Goal: Task Accomplishment & Management: Complete application form

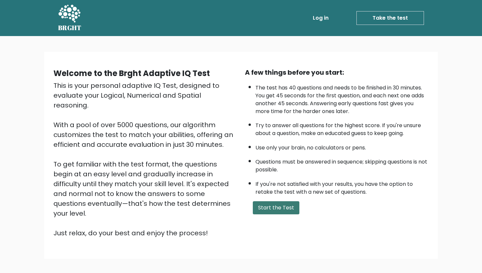
click at [265, 215] on button "Start the Test" at bounding box center [276, 207] width 47 height 13
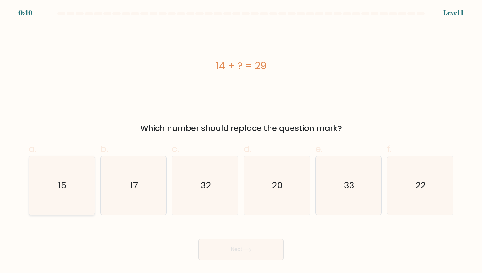
click at [68, 187] on icon "15" at bounding box center [61, 185] width 59 height 59
click at [241, 141] on input "a. 15" at bounding box center [241, 139] width 0 height 4
radio input "true"
click at [240, 247] on button "Next" at bounding box center [241, 249] width 85 height 21
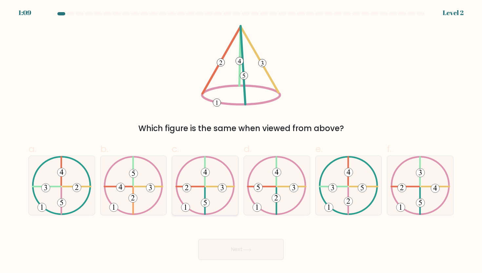
click at [206, 206] on 250 at bounding box center [205, 203] width 9 height 9
click at [241, 141] on input "c." at bounding box center [241, 139] width 0 height 4
radio input "true"
click at [241, 254] on button "Next" at bounding box center [241, 249] width 85 height 21
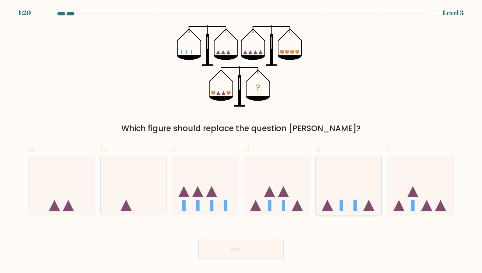
click at [358, 186] on icon at bounding box center [349, 185] width 66 height 54
click at [242, 141] on input "e." at bounding box center [241, 139] width 0 height 4
radio input "true"
click at [243, 251] on button "Next" at bounding box center [241, 249] width 85 height 21
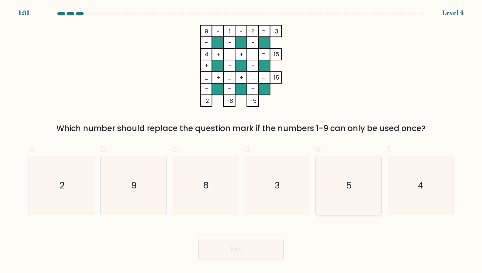
click at [356, 208] on icon "5" at bounding box center [348, 185] width 59 height 59
click at [242, 141] on input "e. 5" at bounding box center [241, 139] width 0 height 4
radio input "true"
click at [259, 251] on button "Next" at bounding box center [241, 249] width 85 height 21
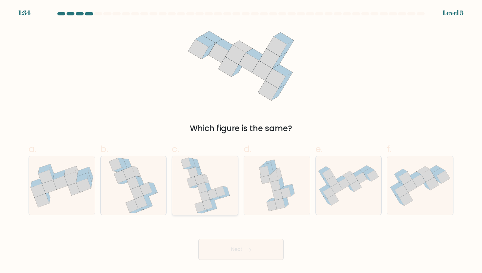
click at [215, 197] on icon at bounding box center [212, 194] width 10 height 11
click at [241, 141] on input "c." at bounding box center [241, 139] width 0 height 4
radio input "true"
click at [232, 253] on button "Next" at bounding box center [241, 249] width 85 height 21
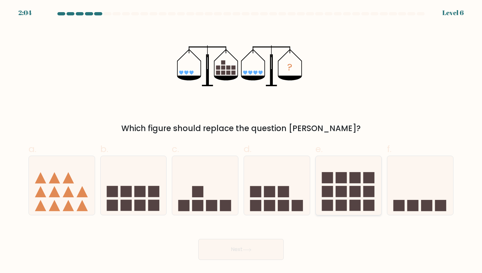
click at [353, 180] on rect at bounding box center [355, 177] width 11 height 11
click at [242, 141] on input "e." at bounding box center [241, 139] width 0 height 4
radio input "true"
click at [272, 242] on button "Next" at bounding box center [241, 249] width 85 height 21
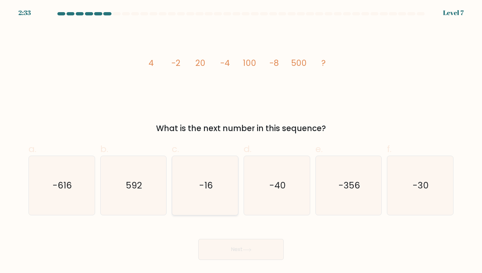
click at [196, 168] on icon "-16" at bounding box center [205, 185] width 59 height 59
click at [241, 141] on input "c. -16" at bounding box center [241, 139] width 0 height 4
radio input "true"
click at [215, 253] on button "Next" at bounding box center [241, 249] width 85 height 21
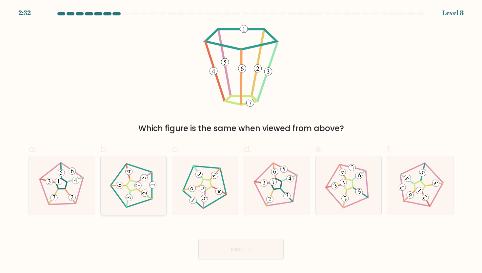
click at [132, 199] on 190 at bounding box center [129, 198] width 7 height 7
click at [241, 141] on input "b." at bounding box center [241, 139] width 0 height 4
radio input "true"
click at [236, 252] on button "Next" at bounding box center [241, 249] width 85 height 21
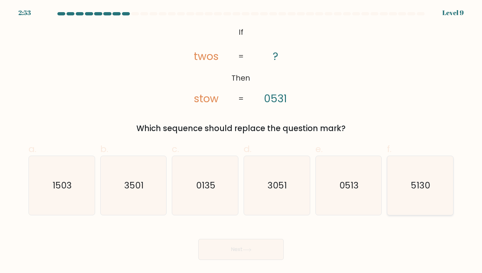
click at [430, 212] on icon "5130" at bounding box center [420, 185] width 59 height 59
click at [242, 141] on input "f. 5130" at bounding box center [241, 139] width 0 height 4
radio input "true"
click at [242, 264] on body "2:49 Level 9 If" at bounding box center [241, 136] width 482 height 273
click at [242, 256] on button "Next" at bounding box center [241, 249] width 85 height 21
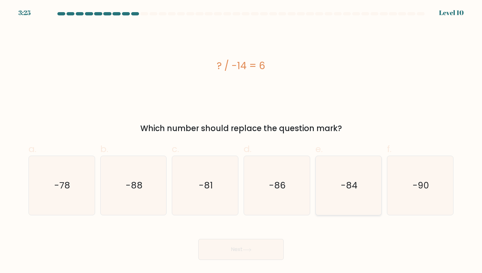
click at [358, 193] on icon "-84" at bounding box center [348, 185] width 59 height 59
click at [242, 141] on input "e. -84" at bounding box center [241, 139] width 0 height 4
radio input "true"
click at [245, 254] on button "Next" at bounding box center [241, 249] width 85 height 21
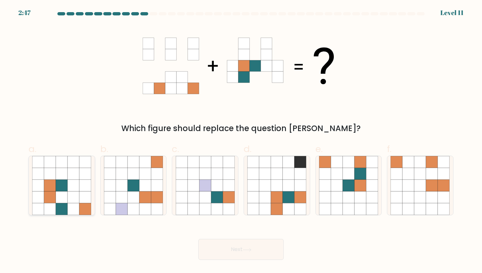
click at [54, 182] on icon at bounding box center [50, 186] width 12 height 12
click at [241, 141] on input "a." at bounding box center [241, 139] width 0 height 4
radio input "true"
click at [216, 244] on button "Next" at bounding box center [241, 249] width 85 height 21
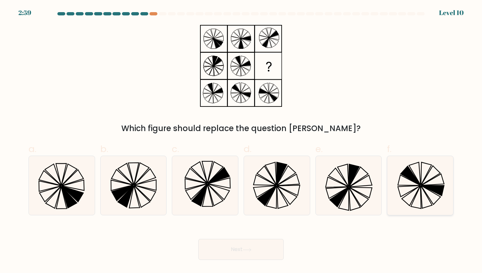
click at [418, 176] on icon at bounding box center [420, 185] width 59 height 59
click at [242, 141] on input "f." at bounding box center [241, 139] width 0 height 4
radio input "true"
click at [263, 248] on button "Next" at bounding box center [241, 249] width 85 height 21
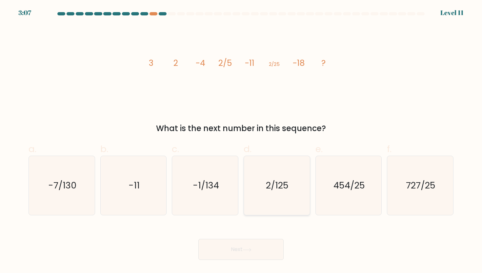
click at [268, 186] on text "2/125" at bounding box center [277, 186] width 23 height 12
click at [242, 141] on input "d. 2/125" at bounding box center [241, 139] width 0 height 4
radio input "true"
click at [239, 249] on button "Next" at bounding box center [241, 249] width 85 height 21
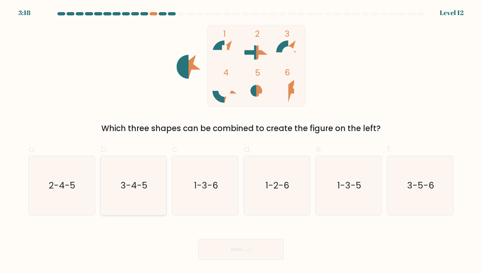
click at [139, 194] on icon "3-4-5" at bounding box center [133, 185] width 59 height 59
click at [241, 141] on input "b. 3-4-5" at bounding box center [241, 139] width 0 height 4
radio input "true"
click at [225, 249] on button "Next" at bounding box center [241, 249] width 85 height 21
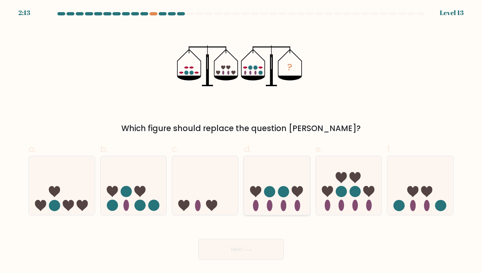
click at [260, 197] on icon at bounding box center [277, 185] width 66 height 54
click at [242, 141] on input "d." at bounding box center [241, 139] width 0 height 4
radio input "true"
click at [248, 252] on button "Next" at bounding box center [241, 249] width 85 height 21
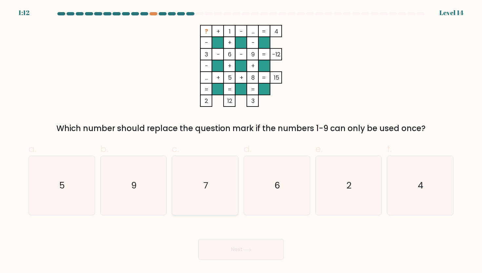
click at [207, 193] on icon "7" at bounding box center [205, 185] width 59 height 59
click at [241, 141] on input "c. 7" at bounding box center [241, 139] width 0 height 4
radio input "true"
click at [244, 250] on button "Next" at bounding box center [241, 249] width 85 height 21
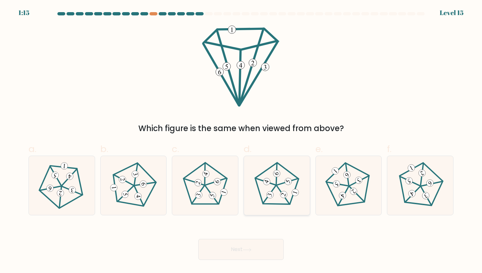
click at [278, 189] on icon at bounding box center [276, 185] width 47 height 47
click at [242, 141] on input "d." at bounding box center [241, 139] width 0 height 4
radio input "true"
click at [245, 249] on icon at bounding box center [247, 250] width 9 height 4
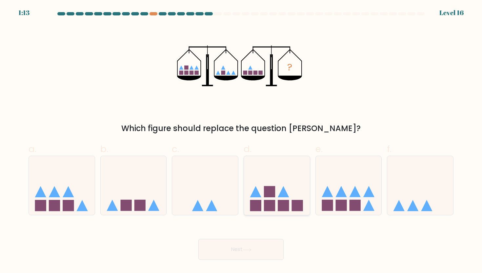
click at [284, 194] on icon at bounding box center [283, 191] width 11 height 11
click at [242, 141] on input "d." at bounding box center [241, 139] width 0 height 4
radio input "true"
click at [261, 250] on button "Next" at bounding box center [241, 249] width 85 height 21
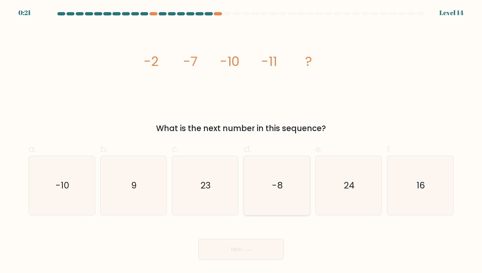
click at [274, 172] on icon "-8" at bounding box center [276, 185] width 59 height 59
click at [242, 141] on input "d. -8" at bounding box center [241, 139] width 0 height 4
radio input "true"
click at [250, 251] on icon at bounding box center [247, 250] width 9 height 4
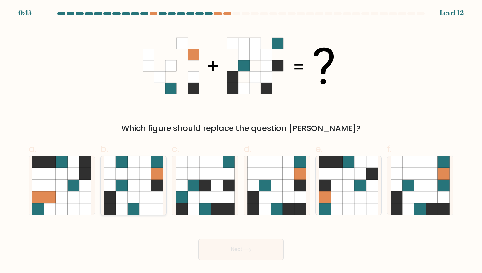
click at [137, 183] on icon at bounding box center [134, 186] width 12 height 12
click at [241, 141] on input "b." at bounding box center [241, 139] width 0 height 4
radio input "true"
click at [212, 247] on button "Next" at bounding box center [241, 249] width 85 height 21
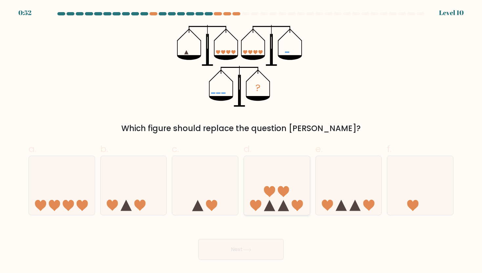
click at [278, 197] on icon at bounding box center [277, 185] width 66 height 54
click at [242, 141] on input "d." at bounding box center [241, 139] width 0 height 4
radio input "true"
click at [256, 247] on button "Next" at bounding box center [241, 249] width 85 height 21
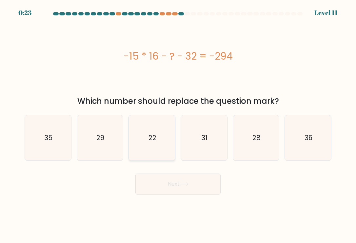
click at [149, 150] on icon "22" at bounding box center [152, 138] width 45 height 45
click at [178, 125] on input "c. 22" at bounding box center [178, 123] width 0 height 3
radio input "true"
click at [159, 181] on button "Next" at bounding box center [178, 184] width 85 height 21
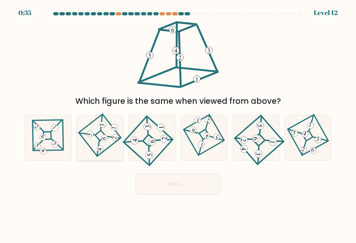
click at [100, 143] on icon at bounding box center [99, 138] width 31 height 36
click at [178, 125] on input "b." at bounding box center [178, 123] width 0 height 3
radio input "true"
click at [167, 181] on button "Next" at bounding box center [178, 184] width 85 height 21
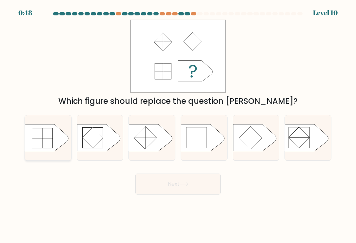
click at [53, 136] on icon at bounding box center [46, 137] width 43 height 27
click at [178, 125] on input "a." at bounding box center [178, 123] width 0 height 3
radio input "true"
click at [188, 186] on icon at bounding box center [184, 185] width 9 height 4
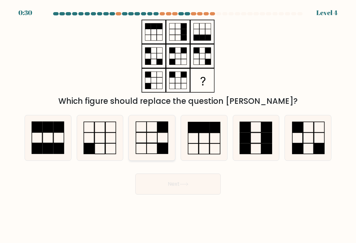
click at [156, 152] on icon at bounding box center [152, 138] width 45 height 45
click at [178, 125] on input "c." at bounding box center [178, 123] width 0 height 3
radio input "true"
click at [161, 179] on button "Next" at bounding box center [178, 184] width 85 height 21
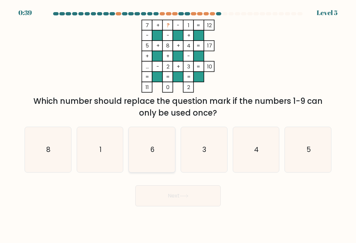
click at [157, 150] on icon "6" at bounding box center [152, 149] width 45 height 45
click at [178, 125] on input "c. 6" at bounding box center [178, 123] width 0 height 3
radio input "true"
click at [168, 202] on button "Next" at bounding box center [178, 196] width 85 height 21
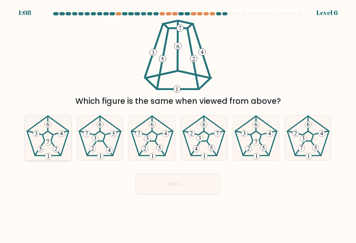
click at [48, 140] on 422 at bounding box center [48, 142] width 7 height 7
click at [178, 125] on input "a." at bounding box center [178, 123] width 0 height 3
radio input "true"
click at [198, 188] on button "Next" at bounding box center [178, 184] width 85 height 21
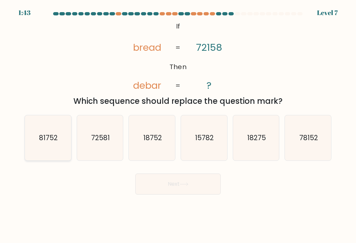
click at [51, 136] on text "81752" at bounding box center [48, 138] width 19 height 10
click at [178, 125] on input "a. 81752" at bounding box center [178, 123] width 0 height 3
radio input "true"
click at [180, 180] on button "Next" at bounding box center [178, 184] width 85 height 21
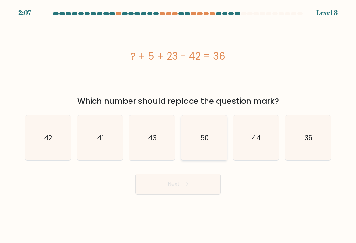
click at [206, 145] on icon "50" at bounding box center [203, 138] width 45 height 45
click at [179, 125] on input "d. 50" at bounding box center [178, 123] width 0 height 3
radio input "true"
click at [196, 179] on button "Next" at bounding box center [178, 184] width 85 height 21
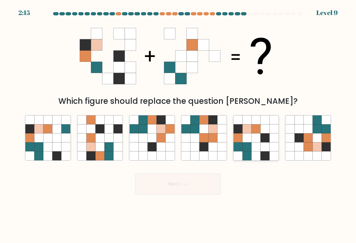
click at [255, 150] on icon at bounding box center [256, 146] width 9 height 9
click at [179, 125] on input "e." at bounding box center [178, 123] width 0 height 3
radio input "true"
click at [196, 185] on button "Next" at bounding box center [178, 184] width 85 height 21
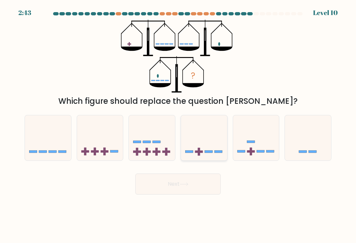
click at [191, 152] on rect at bounding box center [189, 152] width 8 height 2
click at [179, 125] on input "d." at bounding box center [178, 123] width 0 height 3
radio input "true"
click at [189, 188] on button "Next" at bounding box center [178, 184] width 85 height 21
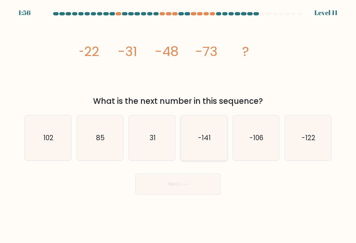
click at [206, 151] on icon "-141" at bounding box center [203, 138] width 45 height 45
click at [179, 125] on input "d. -141" at bounding box center [178, 123] width 0 height 3
radio input "true"
click at [193, 188] on button "Next" at bounding box center [178, 184] width 85 height 21
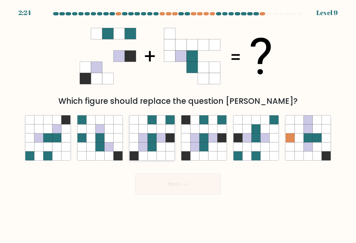
click at [153, 138] on icon at bounding box center [152, 138] width 9 height 9
click at [178, 125] on input "c." at bounding box center [178, 123] width 0 height 3
radio input "true"
click at [158, 183] on button "Next" at bounding box center [178, 184] width 85 height 21
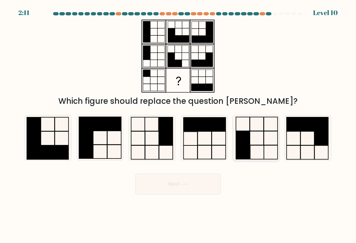
click at [251, 149] on rect at bounding box center [257, 152] width 14 height 14
click at [179, 125] on input "e." at bounding box center [178, 123] width 0 height 3
radio input "true"
click at [186, 184] on icon at bounding box center [184, 185] width 9 height 4
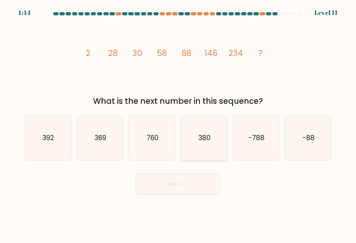
click at [220, 128] on icon "380" at bounding box center [203, 138] width 45 height 45
click at [179, 125] on input "d. 380" at bounding box center [178, 123] width 0 height 3
radio input "true"
click at [192, 181] on button "Next" at bounding box center [178, 184] width 85 height 21
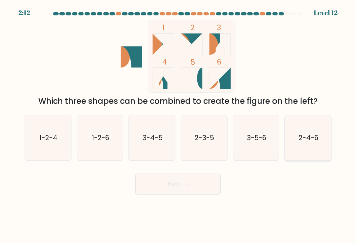
click at [316, 143] on icon "2-4-6" at bounding box center [308, 138] width 45 height 45
click at [179, 125] on input "f. 2-4-6" at bounding box center [178, 123] width 0 height 3
radio input "true"
click at [113, 149] on icon "1-2-6" at bounding box center [99, 138] width 45 height 45
click at [178, 125] on input "b. 1-2-6" at bounding box center [178, 123] width 0 height 3
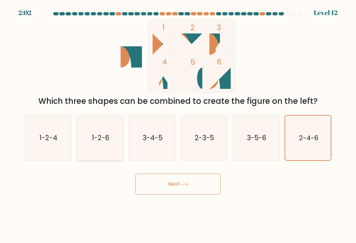
radio input "true"
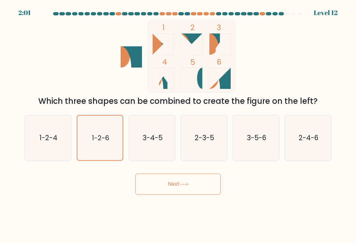
click at [182, 185] on icon at bounding box center [184, 185] width 9 height 4
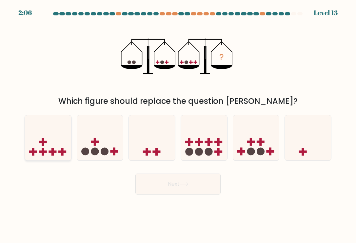
click at [51, 153] on rect at bounding box center [53, 152] width 8 height 2
click at [178, 125] on input "a." at bounding box center [178, 123] width 0 height 3
radio input "true"
click at [181, 187] on button "Next" at bounding box center [178, 184] width 85 height 21
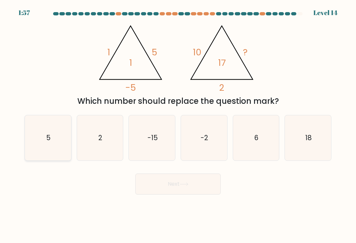
click at [47, 141] on text "5" at bounding box center [48, 138] width 4 height 10
click at [178, 125] on input "a. 5" at bounding box center [178, 123] width 0 height 3
radio input "true"
click at [192, 183] on button "Next" at bounding box center [178, 184] width 85 height 21
click at [176, 186] on button "Next" at bounding box center [178, 184] width 85 height 21
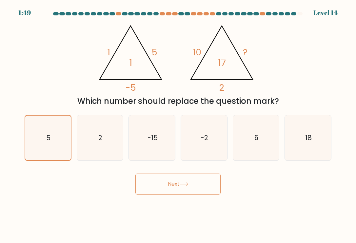
click at [173, 185] on button "Next" at bounding box center [178, 184] width 85 height 21
click at [165, 145] on icon "-15" at bounding box center [152, 138] width 45 height 45
click at [178, 125] on input "c. -15" at bounding box center [178, 123] width 0 height 3
radio input "true"
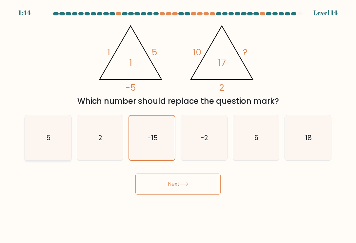
click at [44, 143] on icon "5" at bounding box center [47, 138] width 45 height 45
click at [178, 125] on input "a. 5" at bounding box center [178, 123] width 0 height 3
radio input "true"
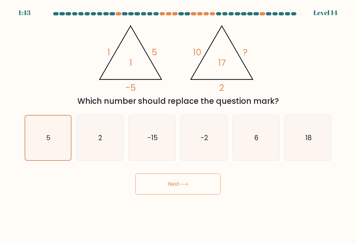
click at [171, 191] on button "Next" at bounding box center [178, 184] width 85 height 21
click at [180, 186] on button "Next" at bounding box center [178, 184] width 85 height 21
click at [204, 140] on text "-2" at bounding box center [205, 138] width 8 height 10
click at [179, 125] on input "d. -2" at bounding box center [178, 123] width 0 height 3
radio input "true"
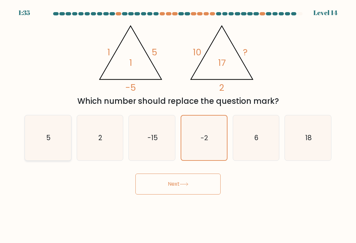
click at [54, 134] on icon "5" at bounding box center [47, 138] width 45 height 45
click at [178, 125] on input "a. 5" at bounding box center [178, 123] width 0 height 3
radio input "true"
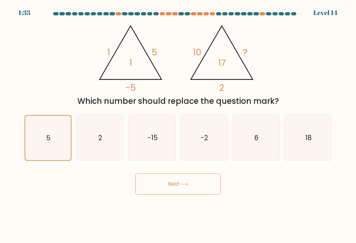
click at [148, 64] on icon "@import url('https://fonts.googleapis.com/css?family=Abril+Fatface:400,100,100i…" at bounding box center [178, 56] width 168 height 73
click at [170, 183] on button "Next" at bounding box center [178, 184] width 85 height 21
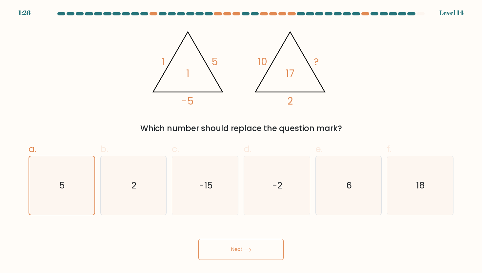
click at [245, 243] on icon at bounding box center [247, 250] width 9 height 4
click at [75, 190] on icon "5" at bounding box center [61, 186] width 58 height 58
click at [241, 141] on input "a. 5" at bounding box center [241, 139] width 0 height 4
click at [151, 191] on icon "2" at bounding box center [133, 185] width 59 height 59
click at [241, 141] on input "b. 2" at bounding box center [241, 139] width 0 height 4
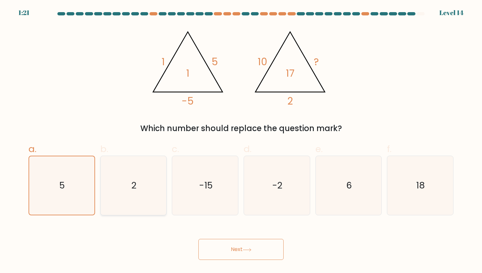
radio input "true"
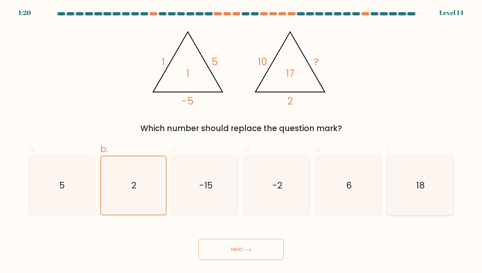
click at [356, 202] on icon "18" at bounding box center [420, 185] width 59 height 59
click at [242, 141] on input "f. 18" at bounding box center [241, 139] width 0 height 4
radio input "true"
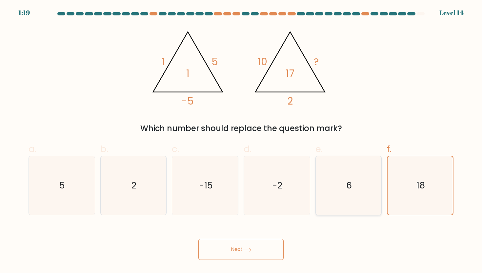
click at [356, 198] on icon "6" at bounding box center [348, 185] width 59 height 59
click at [242, 141] on input "e. 6" at bounding box center [241, 139] width 0 height 4
radio input "true"
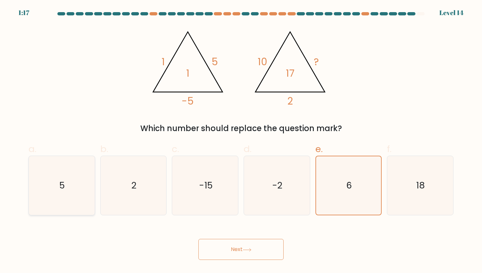
click at [80, 177] on icon "5" at bounding box center [61, 185] width 59 height 59
click at [241, 141] on input "a. 5" at bounding box center [241, 139] width 0 height 4
radio input "true"
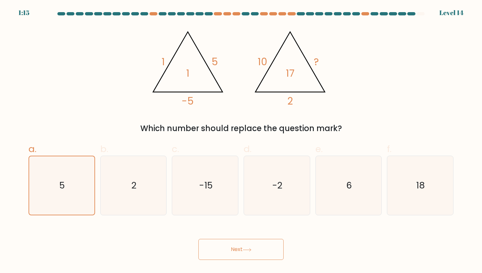
click at [245, 243] on icon at bounding box center [247, 250] width 9 height 4
click at [356, 8] on div "Level 14" at bounding box center [452, 13] width 24 height 10
click at [45, 201] on icon "5" at bounding box center [61, 185] width 59 height 59
click at [241, 141] on input "a. 5" at bounding box center [241, 139] width 0 height 4
radio input "true"
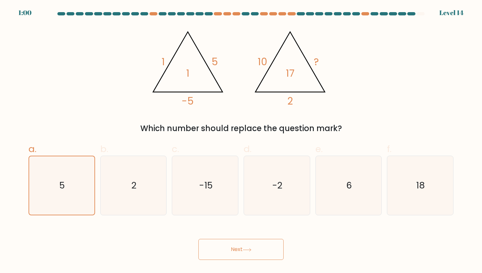
click at [231, 246] on button "Next" at bounding box center [241, 249] width 85 height 21
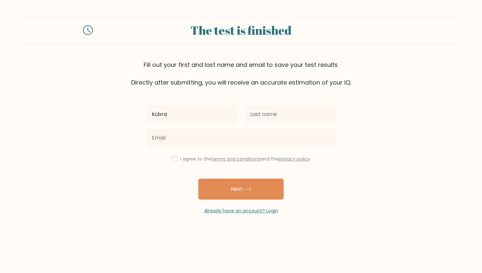
type input "kübra"
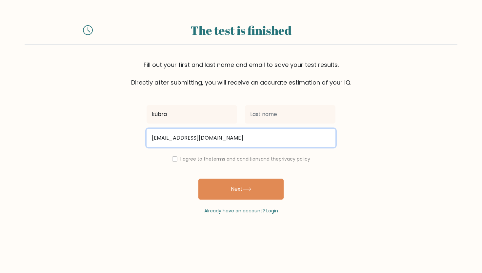
type input "sensoykubraoo@gmail.com"
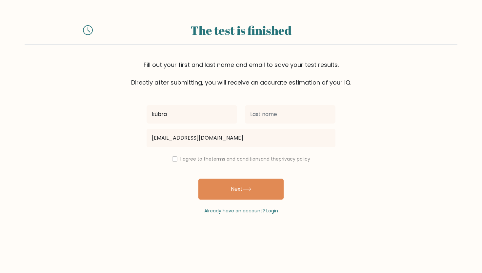
click at [172, 158] on input "checkbox" at bounding box center [174, 159] width 5 height 5
checkbox input "true"
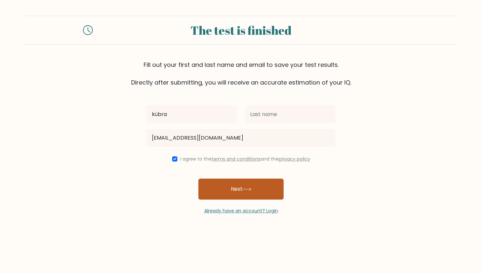
click at [239, 190] on button "Next" at bounding box center [241, 189] width 85 height 21
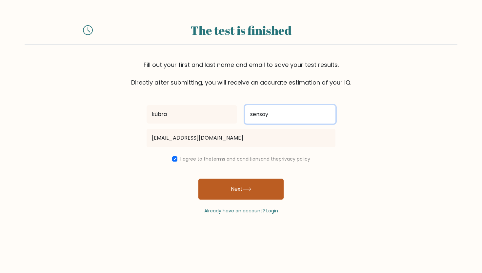
type input "sensoy"
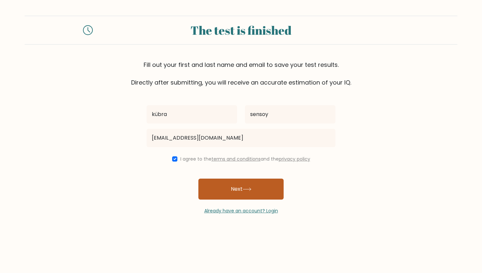
click at [253, 194] on button "Next" at bounding box center [241, 189] width 85 height 21
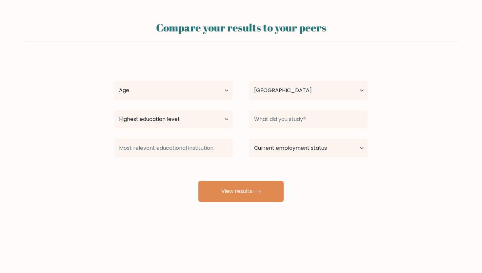
select select "TR"
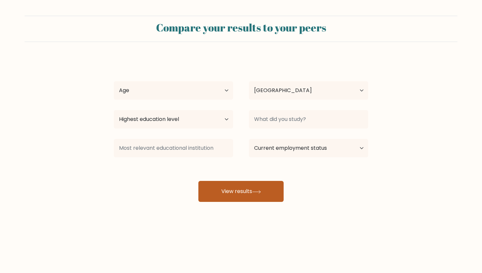
click at [236, 195] on button "View results" at bounding box center [241, 191] width 85 height 21
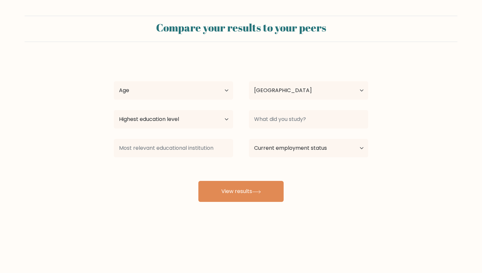
click at [189, 79] on div "Age Under [DEMOGRAPHIC_DATA] [DEMOGRAPHIC_DATA] [DEMOGRAPHIC_DATA] [DEMOGRAPHIC…" at bounding box center [173, 91] width 135 height 24
select select "25_34"
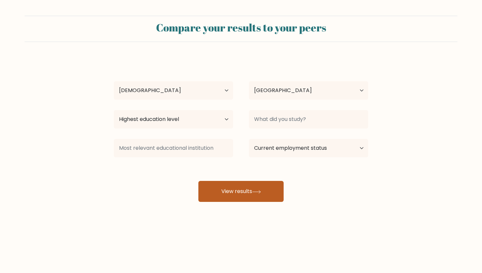
click at [231, 196] on button "View results" at bounding box center [241, 191] width 85 height 21
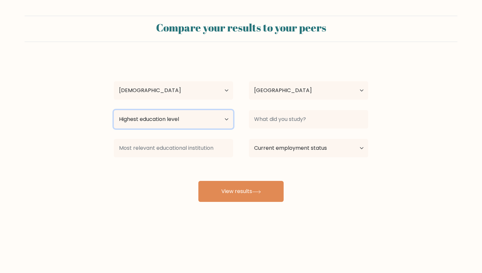
select select "bachelors_degree"
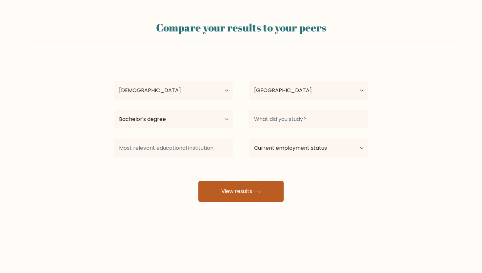
click at [240, 195] on button "View results" at bounding box center [241, 191] width 85 height 21
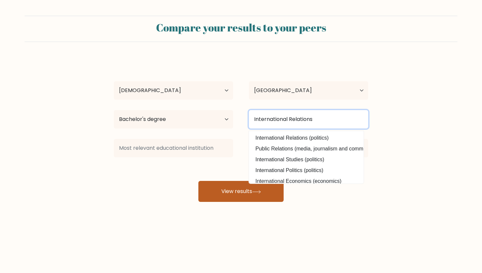
type input "International Relations"
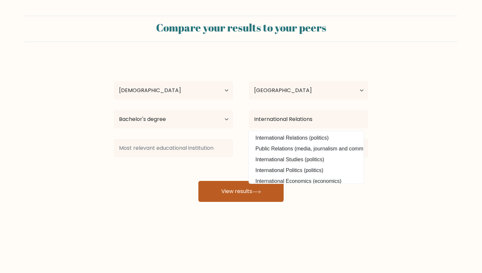
click at [236, 189] on button "View results" at bounding box center [241, 191] width 85 height 21
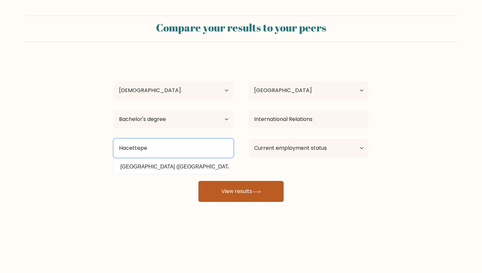
type input "Hacettepe"
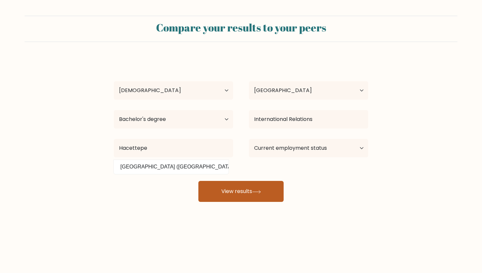
click at [238, 194] on button "View results" at bounding box center [241, 191] width 85 height 21
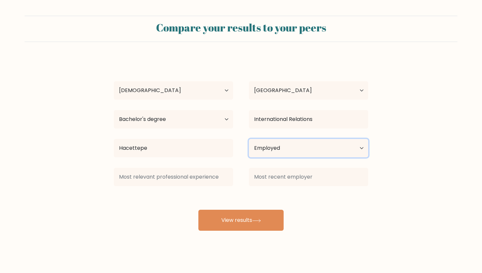
select select "other"
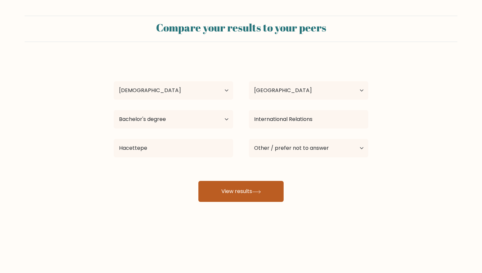
click at [244, 193] on button "View results" at bounding box center [241, 191] width 85 height 21
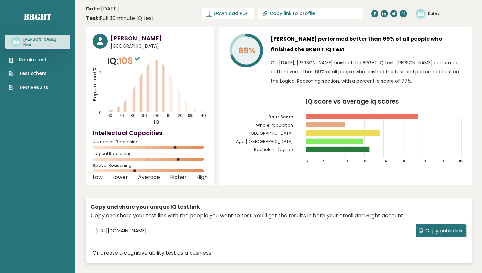
click at [32, 72] on link "Test others" at bounding box center [29, 73] width 40 height 7
click at [36, 58] on link "Retake test" at bounding box center [29, 59] width 40 height 7
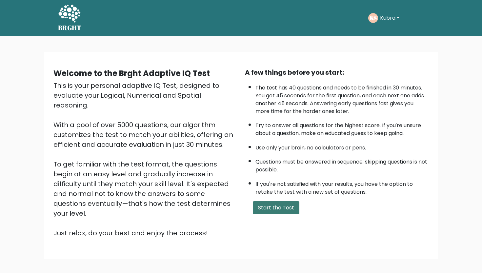
click at [273, 215] on button "Start the Test" at bounding box center [276, 207] width 47 height 13
click at [278, 215] on button "Start the Test" at bounding box center [276, 207] width 47 height 13
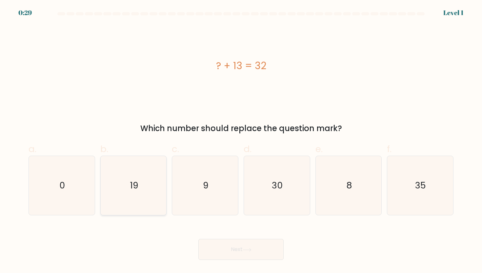
click at [147, 205] on icon "19" at bounding box center [133, 185] width 59 height 59
click at [241, 141] on input "b. 19" at bounding box center [241, 139] width 0 height 4
radio input "true"
click at [229, 245] on button "Next" at bounding box center [241, 249] width 85 height 21
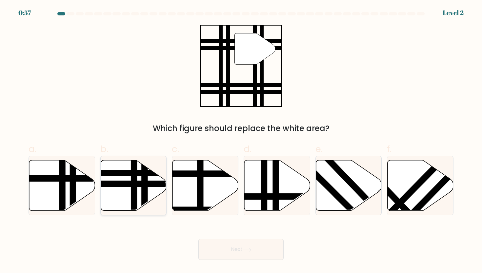
click at [145, 198] on line at bounding box center [145, 213] width 0 height 133
click at [241, 141] on input "b." at bounding box center [241, 139] width 0 height 4
radio input "true"
click at [227, 261] on body "0:57 Level 2" at bounding box center [241, 136] width 482 height 273
click at [227, 258] on button "Next" at bounding box center [241, 249] width 85 height 21
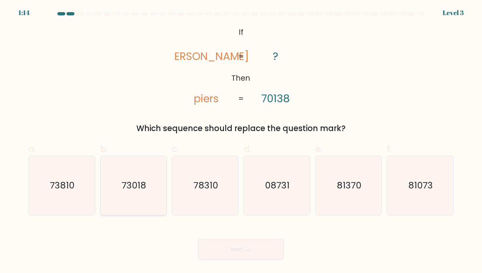
click at [132, 193] on icon "73018" at bounding box center [133, 185] width 59 height 59
click at [241, 141] on input "b. 73018" at bounding box center [241, 139] width 0 height 4
radio input "true"
click at [217, 250] on button "Next" at bounding box center [241, 249] width 85 height 21
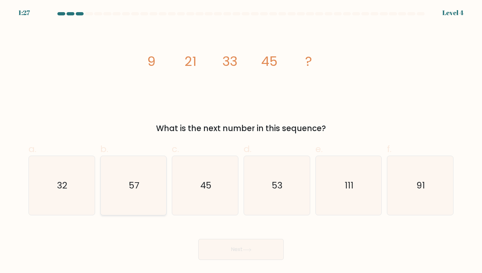
click at [137, 180] on text "57" at bounding box center [134, 186] width 11 height 12
click at [241, 141] on input "b. 57" at bounding box center [241, 139] width 0 height 4
radio input "true"
click at [245, 250] on icon at bounding box center [247, 250] width 9 height 4
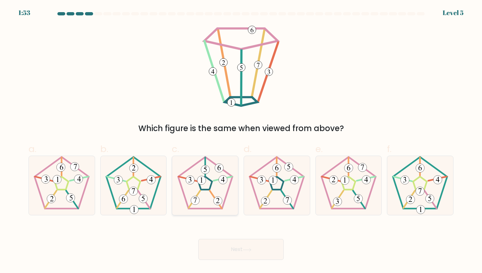
click at [220, 189] on icon at bounding box center [205, 185] width 59 height 59
click at [241, 141] on input "c." at bounding box center [241, 139] width 0 height 4
radio input "true"
click at [238, 249] on button "Next" at bounding box center [241, 249] width 85 height 21
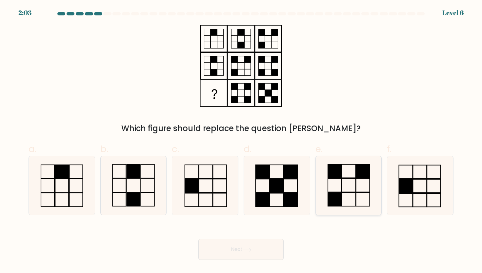
click at [353, 189] on icon at bounding box center [348, 185] width 59 height 59
click at [242, 141] on input "e." at bounding box center [241, 139] width 0 height 4
radio input "true"
click at [248, 252] on button "Next" at bounding box center [241, 249] width 85 height 21
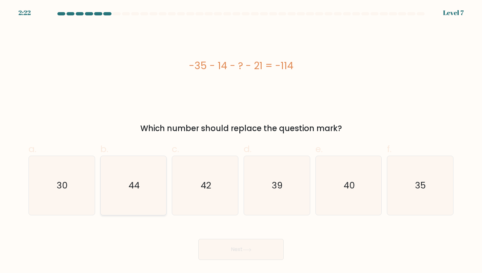
click at [127, 189] on icon "44" at bounding box center [133, 185] width 59 height 59
click at [241, 141] on input "b. 44" at bounding box center [241, 139] width 0 height 4
radio input "true"
click at [220, 251] on button "Next" at bounding box center [241, 249] width 85 height 21
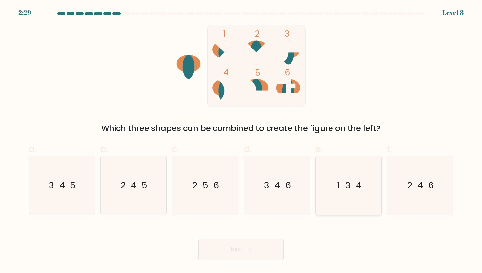
click at [349, 189] on text "1-3-4" at bounding box center [349, 186] width 24 height 12
click at [242, 141] on input "e. 1-3-4" at bounding box center [241, 139] width 0 height 4
radio input "true"
click at [248, 252] on icon at bounding box center [247, 250] width 9 height 4
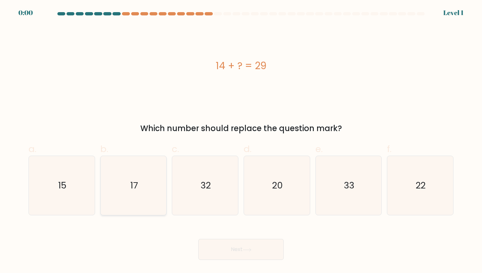
click at [136, 179] on icon "17" at bounding box center [133, 185] width 59 height 59
click at [241, 141] on input "b. 17" at bounding box center [241, 139] width 0 height 4
radio input "true"
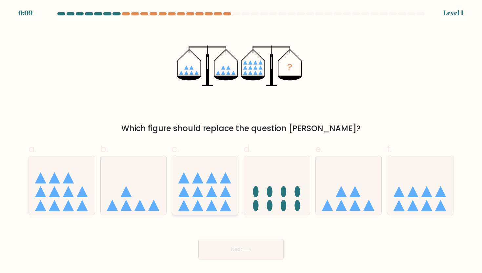
click at [216, 188] on icon at bounding box center [205, 185] width 66 height 54
click at [241, 141] on input "c." at bounding box center [241, 139] width 0 height 4
radio input "true"
click at [222, 256] on button "Next" at bounding box center [241, 249] width 85 height 21
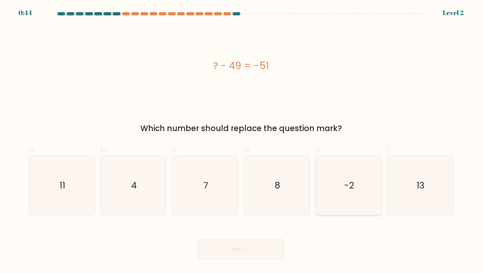
click at [374, 215] on icon "-2" at bounding box center [348, 185] width 59 height 59
click at [242, 141] on input "e. -2" at bounding box center [241, 139] width 0 height 4
radio input "true"
click at [231, 251] on button "Next" at bounding box center [241, 249] width 85 height 21
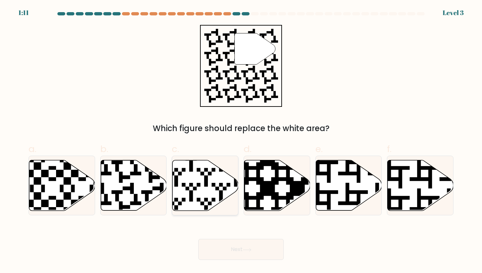
click at [197, 191] on icon at bounding box center [206, 185] width 66 height 51
click at [241, 141] on input "c." at bounding box center [241, 139] width 0 height 4
radio input "true"
click at [117, 198] on icon at bounding box center [111, 212] width 119 height 119
click at [241, 141] on input "b." at bounding box center [241, 139] width 0 height 4
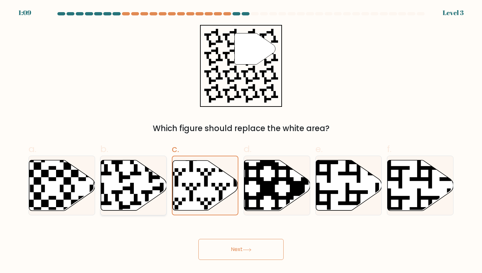
radio input "true"
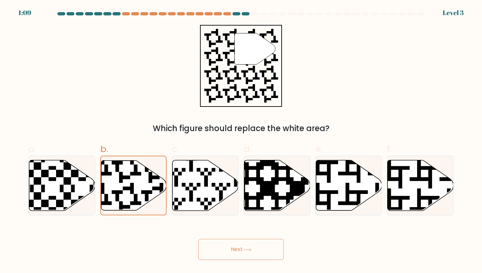
click at [222, 252] on button "Next" at bounding box center [241, 249] width 85 height 21
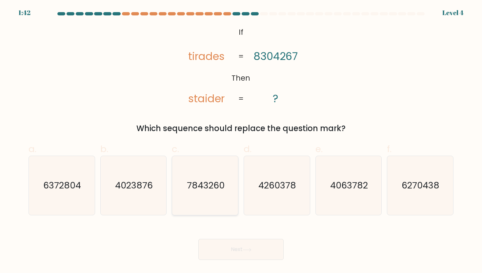
click at [201, 183] on text "7843260" at bounding box center [206, 186] width 38 height 12
click at [241, 141] on input "c. 7843260" at bounding box center [241, 139] width 0 height 4
radio input "true"
click at [229, 252] on button "Next" at bounding box center [241, 249] width 85 height 21
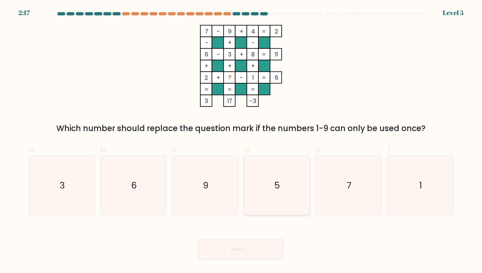
click at [269, 183] on icon "5" at bounding box center [276, 185] width 59 height 59
click at [242, 141] on input "d. 5" at bounding box center [241, 139] width 0 height 4
radio input "true"
click at [239, 254] on button "Next" at bounding box center [241, 249] width 85 height 21
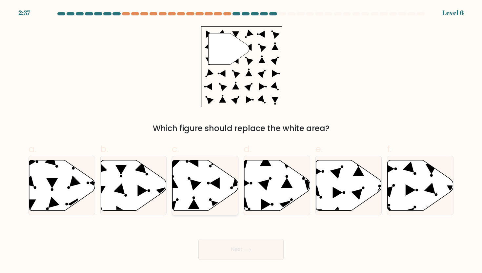
click at [203, 185] on icon at bounding box center [206, 185] width 66 height 51
click at [241, 141] on input "c." at bounding box center [241, 139] width 0 height 4
radio input "true"
click at [234, 253] on button "Next" at bounding box center [241, 249] width 85 height 21
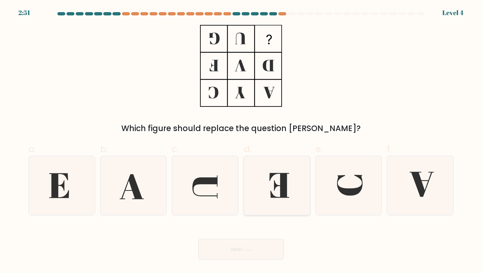
click at [285, 190] on icon at bounding box center [280, 185] width 20 height 25
click at [242, 141] on input "d." at bounding box center [241, 139] width 0 height 4
radio input "true"
click at [246, 251] on icon at bounding box center [247, 250] width 9 height 4
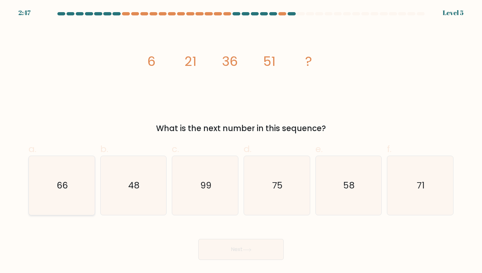
click at [82, 177] on icon "66" at bounding box center [61, 185] width 59 height 59
click at [241, 141] on input "a. 66" at bounding box center [241, 139] width 0 height 4
radio input "true"
click at [261, 251] on button "Next" at bounding box center [241, 249] width 85 height 21
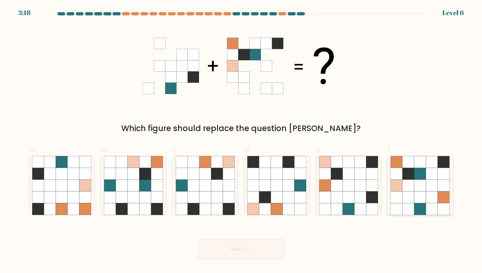
click at [427, 204] on icon at bounding box center [433, 209] width 12 height 12
click at [242, 141] on input "f." at bounding box center [241, 139] width 0 height 4
radio input "true"
click at [256, 256] on button "Next" at bounding box center [241, 249] width 85 height 21
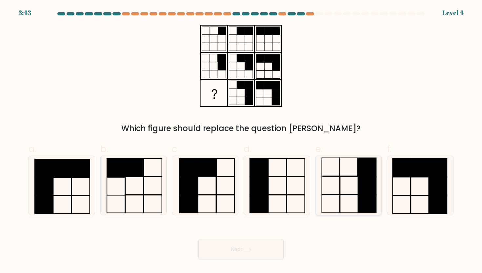
click at [352, 183] on icon at bounding box center [348, 185] width 59 height 59
click at [242, 141] on input "e." at bounding box center [241, 139] width 0 height 4
radio input "true"
click at [254, 253] on button "Next" at bounding box center [241, 249] width 85 height 21
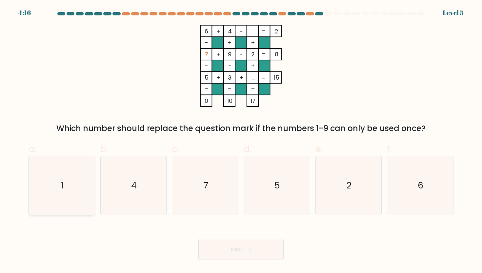
click at [46, 196] on icon "1" at bounding box center [61, 185] width 59 height 59
click at [241, 141] on input "a. 1" at bounding box center [241, 139] width 0 height 4
radio input "true"
click at [222, 250] on button "Next" at bounding box center [241, 249] width 85 height 21
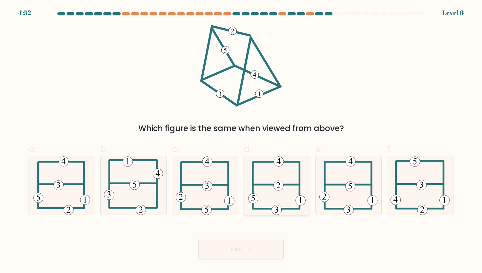
click at [272, 192] on icon at bounding box center [276, 185] width 57 height 59
click at [242, 141] on input "d." at bounding box center [241, 139] width 0 height 4
radio input "true"
click at [247, 245] on button "Next" at bounding box center [241, 249] width 85 height 21
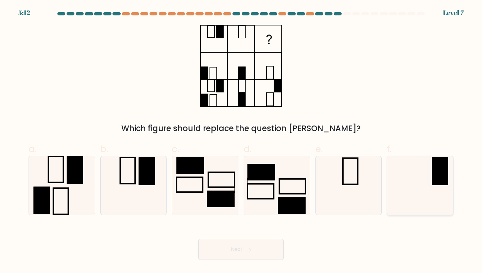
click at [413, 184] on icon at bounding box center [420, 185] width 59 height 59
click at [242, 141] on input "f." at bounding box center [241, 139] width 0 height 4
radio input "true"
click at [236, 250] on button "Next" at bounding box center [241, 249] width 85 height 21
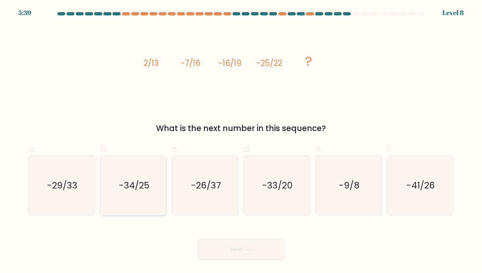
click at [121, 190] on text "-34/25" at bounding box center [134, 186] width 31 height 12
click at [241, 141] on input "b. -34/25" at bounding box center [241, 139] width 0 height 4
radio input "true"
click at [225, 254] on button "Next" at bounding box center [241, 249] width 85 height 21
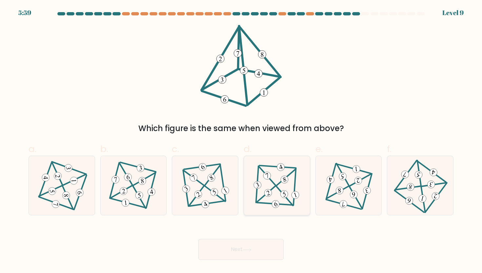
click at [278, 202] on 589 at bounding box center [276, 205] width 10 height 10
click at [242, 141] on input "d." at bounding box center [241, 139] width 0 height 4
radio input "true"
click at [237, 249] on button "Next" at bounding box center [241, 249] width 85 height 21
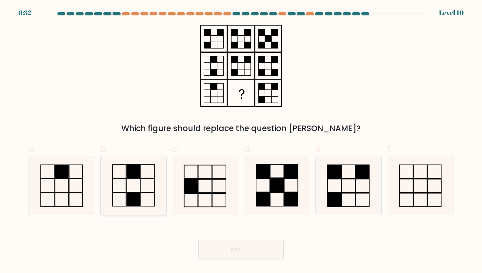
click at [136, 186] on icon at bounding box center [133, 185] width 59 height 59
click at [241, 141] on input "b." at bounding box center [241, 139] width 0 height 4
radio input "true"
click at [230, 249] on button "Next" at bounding box center [241, 249] width 85 height 21
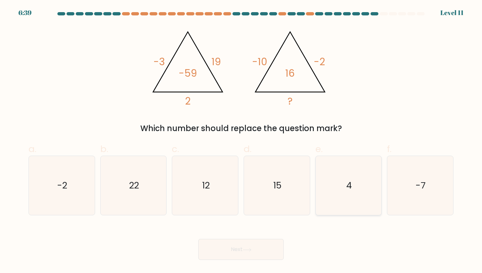
click at [347, 203] on icon "4" at bounding box center [348, 185] width 59 height 59
click at [242, 141] on input "e. 4" at bounding box center [241, 139] width 0 height 4
radio input "true"
click at [239, 255] on button "Next" at bounding box center [241, 249] width 85 height 21
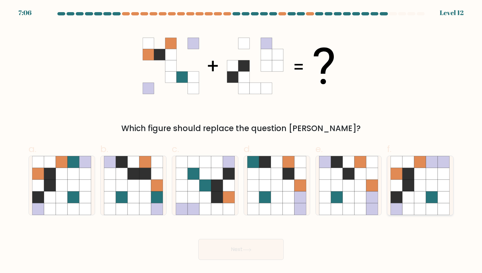
click at [416, 194] on icon at bounding box center [421, 198] width 12 height 12
click at [242, 141] on input "f." at bounding box center [241, 139] width 0 height 4
radio input "true"
click at [242, 252] on button "Next" at bounding box center [241, 249] width 85 height 21
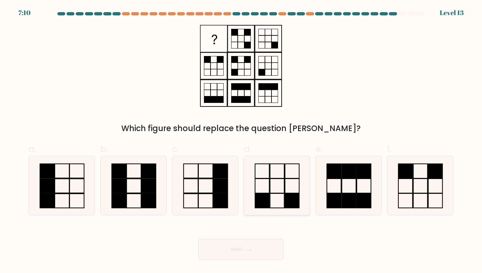
click at [284, 192] on rect at bounding box center [277, 186] width 14 height 14
click at [242, 141] on input "d." at bounding box center [241, 139] width 0 height 4
radio input "true"
click at [416, 184] on icon at bounding box center [420, 185] width 59 height 59
click at [242, 141] on input "f." at bounding box center [241, 139] width 0 height 4
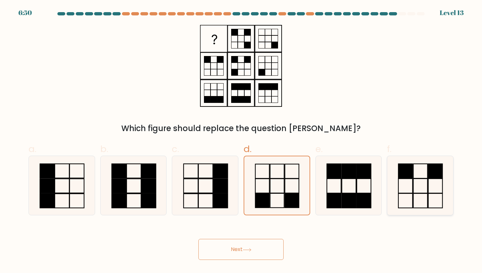
radio input "true"
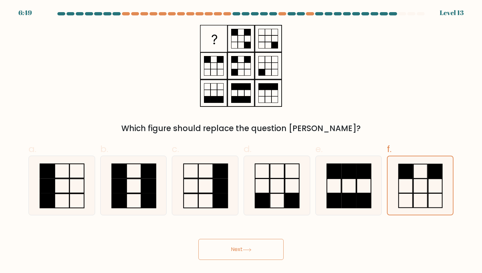
click at [208, 261] on body "6:49 Level 13" at bounding box center [241, 136] width 482 height 273
click at [213, 253] on button "Next" at bounding box center [241, 249] width 85 height 21
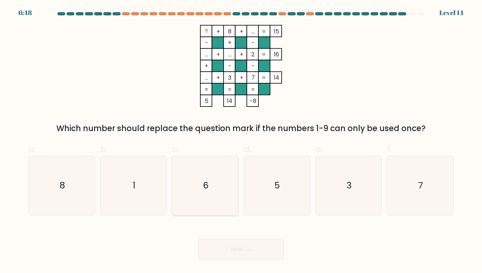
click at [222, 176] on icon "6" at bounding box center [205, 185] width 59 height 59
click at [241, 141] on input "c. 6" at bounding box center [241, 139] width 0 height 4
radio input "true"
click at [239, 259] on button "Next" at bounding box center [241, 249] width 85 height 21
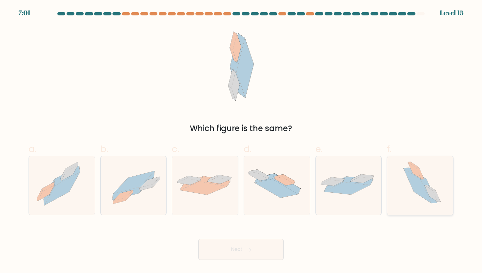
click at [428, 199] on icon at bounding box center [418, 186] width 28 height 35
click at [242, 141] on input "f." at bounding box center [241, 139] width 0 height 4
radio input "true"
click at [68, 179] on icon at bounding box center [62, 189] width 36 height 33
click at [241, 141] on input "a." at bounding box center [241, 139] width 0 height 4
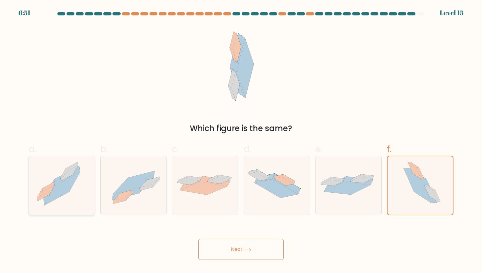
radio input "true"
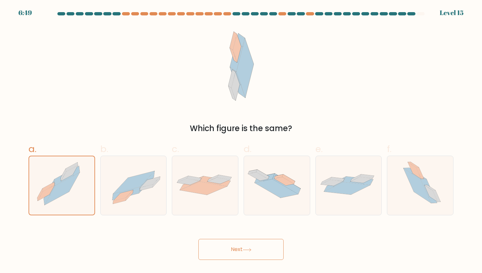
click at [226, 251] on button "Next" at bounding box center [241, 249] width 85 height 21
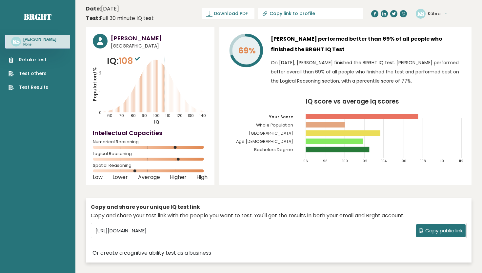
click at [35, 61] on link "Retake test" at bounding box center [29, 59] width 40 height 7
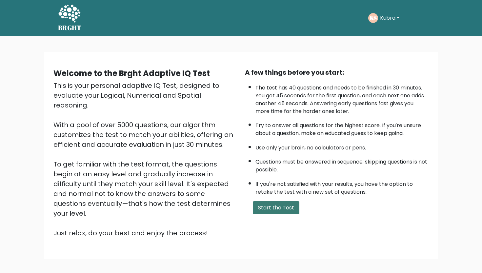
click at [280, 215] on button "Start the Test" at bounding box center [276, 207] width 47 height 13
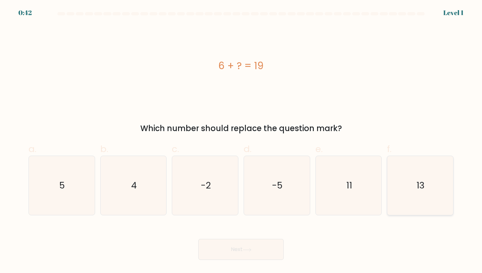
click at [412, 201] on icon "13" at bounding box center [420, 185] width 59 height 59
click at [242, 141] on input "f. 13" at bounding box center [241, 139] width 0 height 4
radio input "true"
click at [241, 247] on button "Next" at bounding box center [241, 249] width 85 height 21
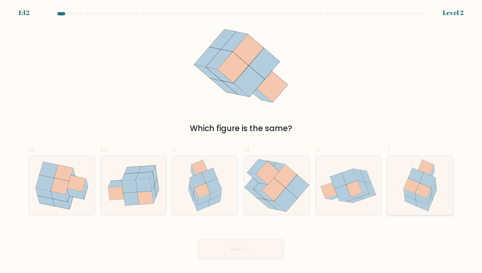
click at [411, 198] on icon at bounding box center [410, 194] width 12 height 11
click at [242, 141] on input "f." at bounding box center [241, 139] width 0 height 4
radio input "true"
click at [250, 248] on icon at bounding box center [247, 250] width 9 height 4
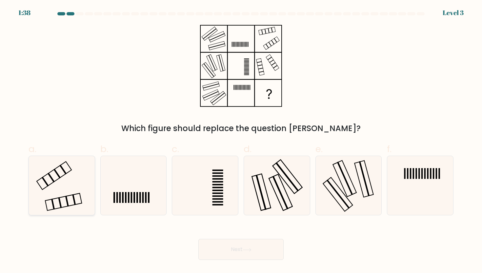
click at [41, 205] on icon at bounding box center [61, 185] width 59 height 59
click at [241, 141] on input "a." at bounding box center [241, 139] width 0 height 4
radio input "true"
click at [228, 255] on button "Next" at bounding box center [241, 249] width 85 height 21
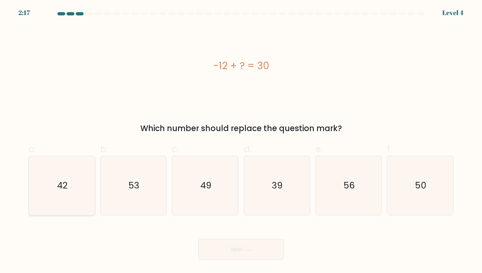
click at [78, 183] on icon "42" at bounding box center [61, 185] width 59 height 59
click at [241, 141] on input "a. 42" at bounding box center [241, 139] width 0 height 4
radio input "true"
click at [235, 251] on button "Next" at bounding box center [241, 249] width 85 height 21
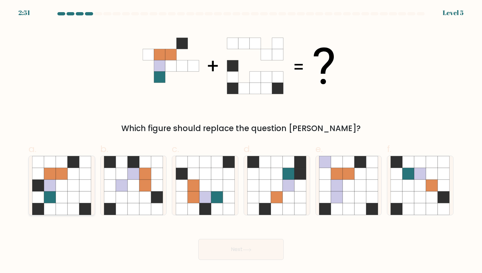
click at [39, 196] on icon at bounding box center [38, 198] width 12 height 12
click at [241, 141] on input "a." at bounding box center [241, 139] width 0 height 4
radio input "true"
click at [252, 255] on button "Next" at bounding box center [241, 249] width 85 height 21
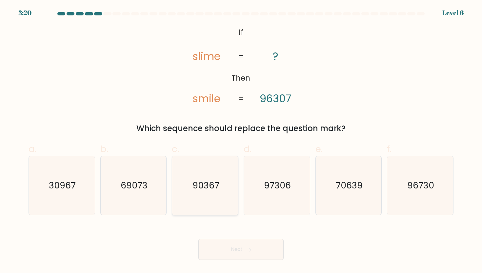
click at [191, 191] on icon "90367" at bounding box center [205, 185] width 59 height 59
click at [241, 141] on input "c. 90367" at bounding box center [241, 139] width 0 height 4
radio input "true"
click at [237, 246] on button "Next" at bounding box center [241, 249] width 85 height 21
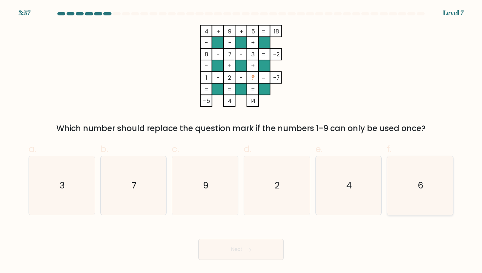
click at [418, 190] on icon "6" at bounding box center [420, 185] width 59 height 59
click at [242, 141] on input "f. 6" at bounding box center [241, 139] width 0 height 4
radio input "true"
click at [225, 244] on button "Next" at bounding box center [241, 249] width 85 height 21
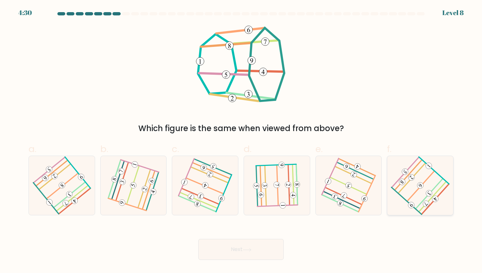
click at [411, 199] on icon at bounding box center [420, 185] width 47 height 47
click at [242, 141] on input "f." at bounding box center [241, 139] width 0 height 4
radio input "true"
click at [232, 252] on button "Next" at bounding box center [241, 249] width 85 height 21
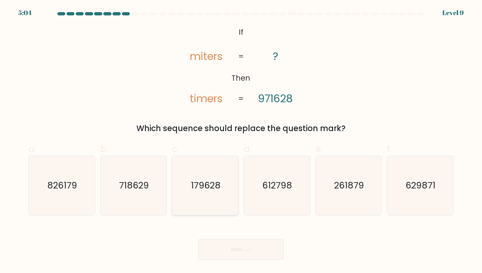
click at [194, 188] on text "179628" at bounding box center [206, 186] width 30 height 12
click at [241, 141] on input "c. 179628" at bounding box center [241, 139] width 0 height 4
radio input "true"
click at [228, 244] on button "Next" at bounding box center [241, 249] width 85 height 21
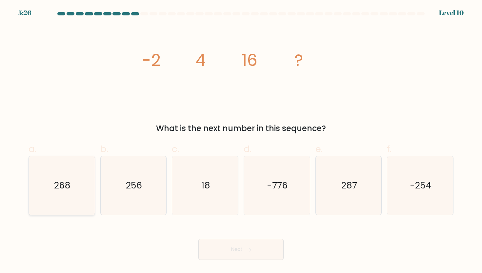
click at [64, 196] on icon "268" at bounding box center [61, 185] width 59 height 59
click at [241, 141] on input "a. 268" at bounding box center [241, 139] width 0 height 4
radio input "true"
click at [237, 244] on button "Next" at bounding box center [241, 249] width 85 height 21
click at [236, 251] on button "Next" at bounding box center [241, 249] width 85 height 21
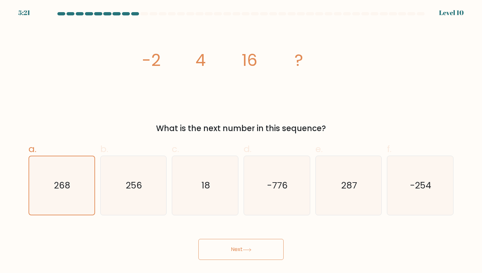
click at [240, 251] on button "Next" at bounding box center [241, 249] width 85 height 21
